Goal: Task Accomplishment & Management: Manage account settings

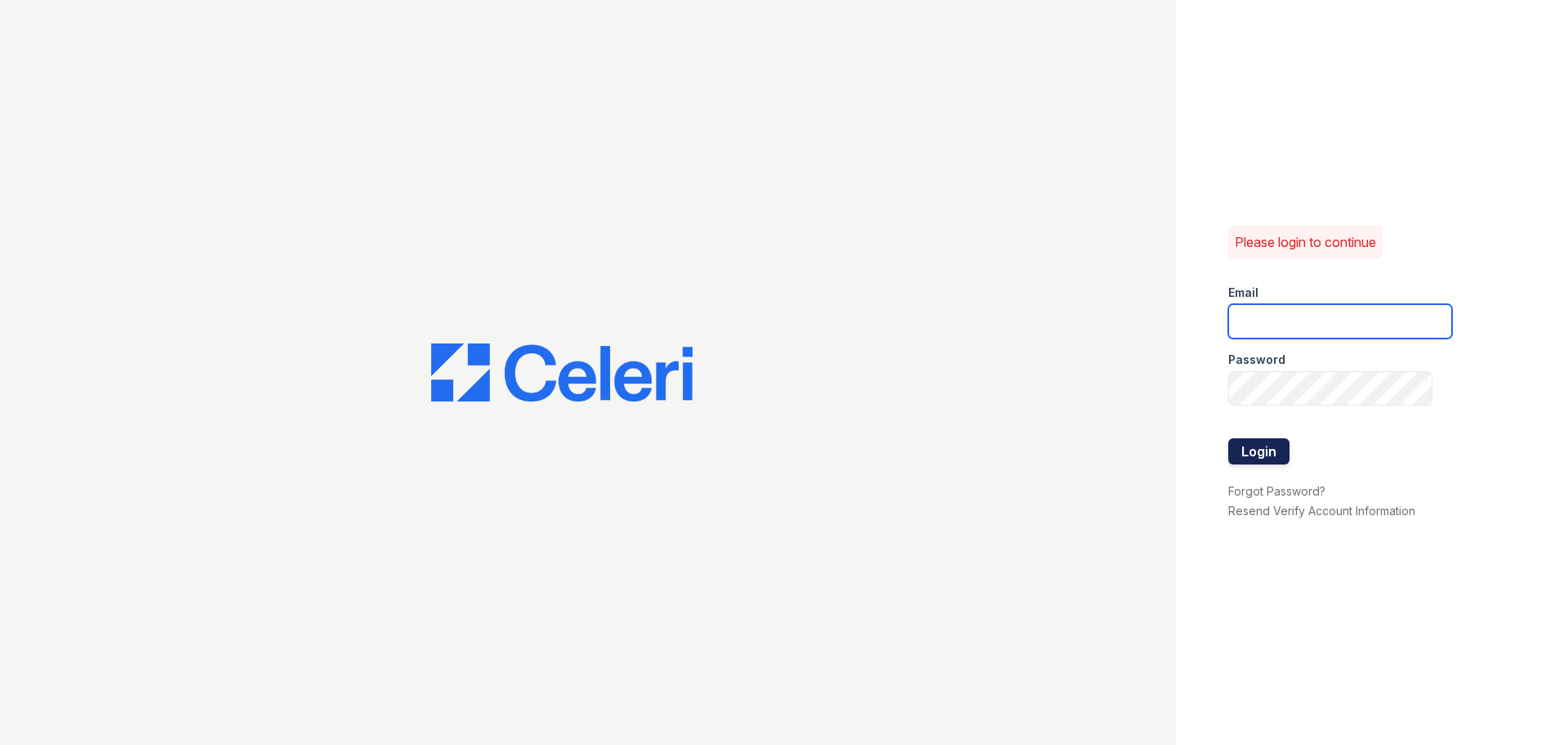
type input "[EMAIL_ADDRESS][DOMAIN_NAME]"
click at [1261, 455] on button "Login" at bounding box center [1258, 451] width 61 height 26
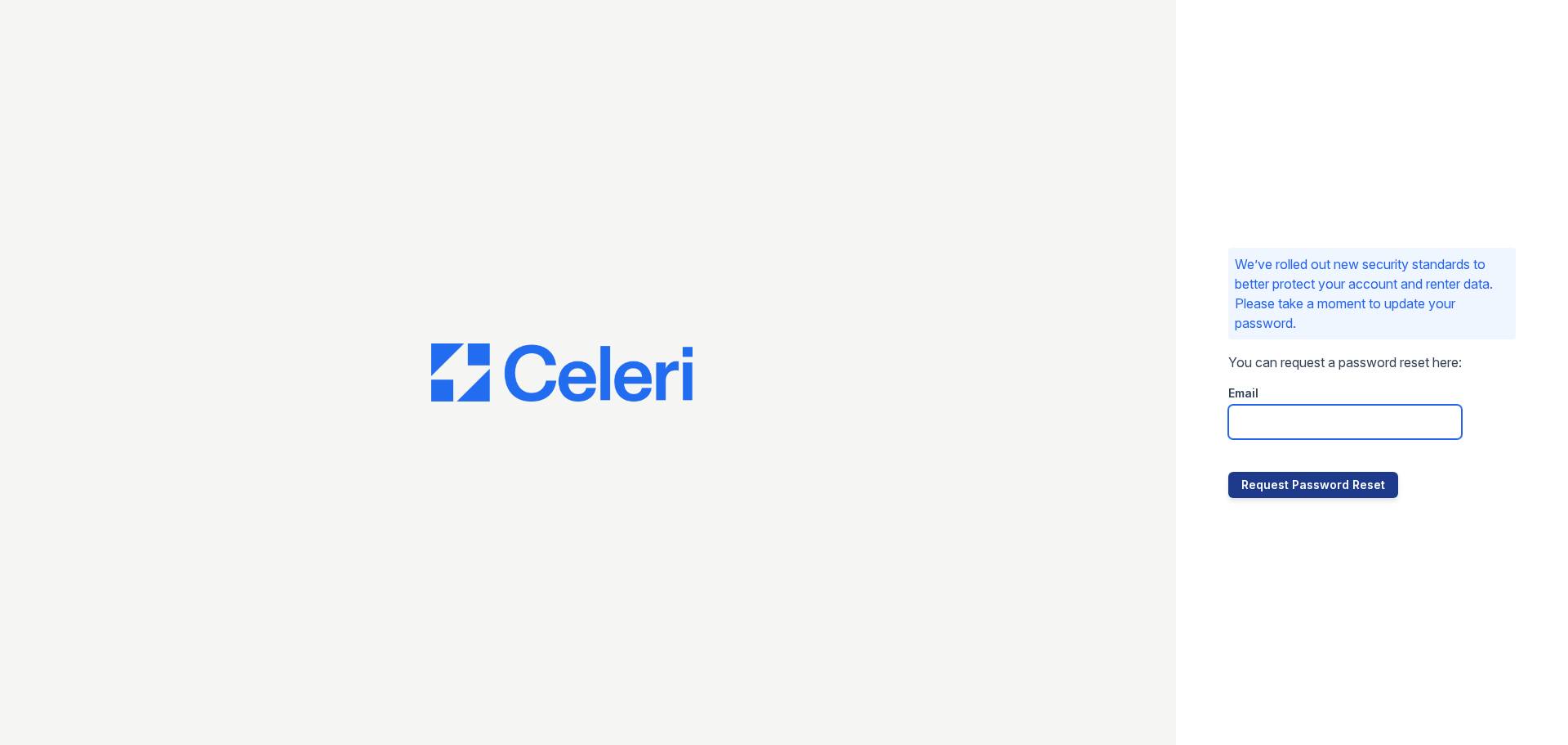
click at [1276, 432] on input "email" at bounding box center [1345, 421] width 233 height 34
type input "[EMAIL_ADDRESS][DOMAIN_NAME]"
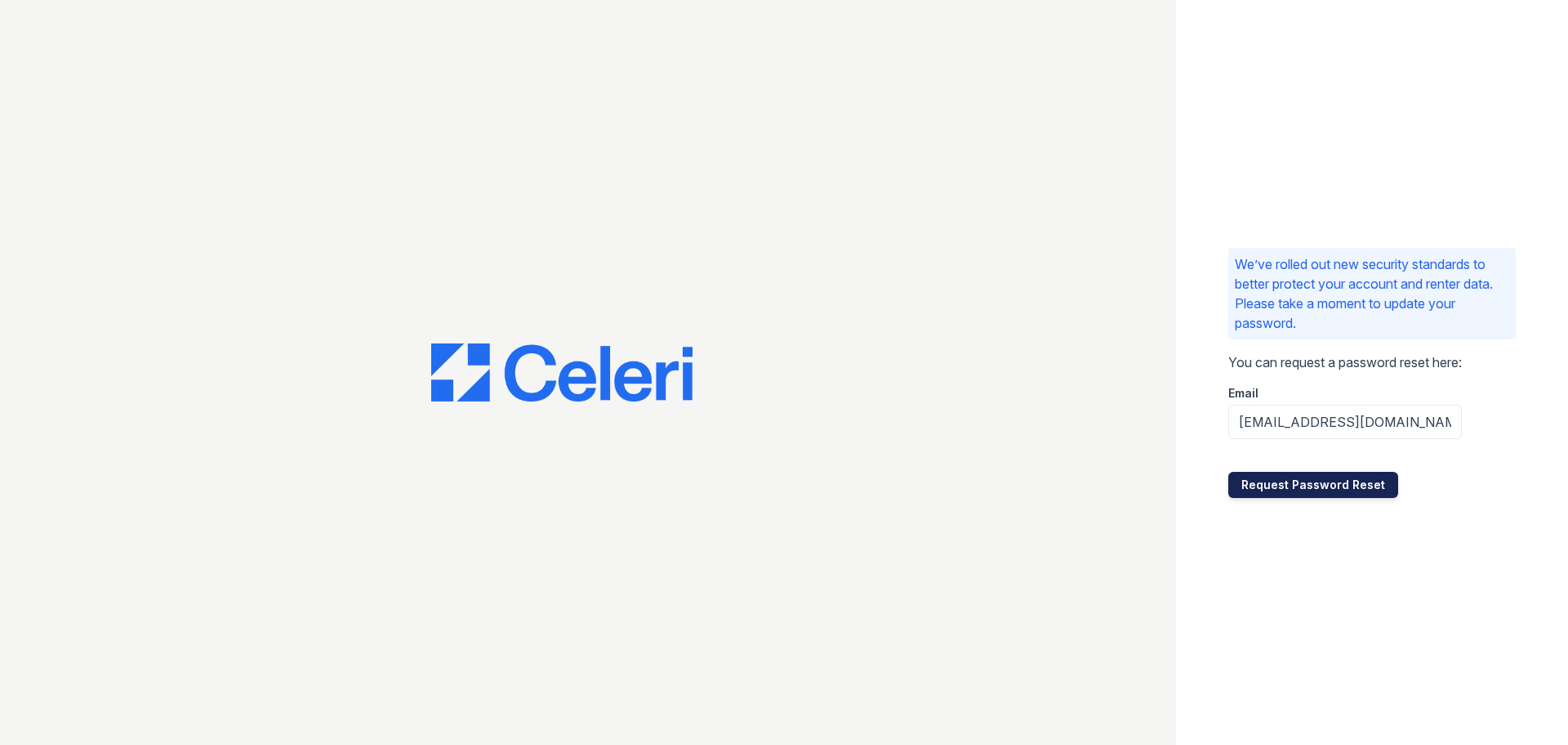
click at [1273, 488] on button "Request Password Reset" at bounding box center [1313, 484] width 170 height 26
